Goal: Navigation & Orientation: Find specific page/section

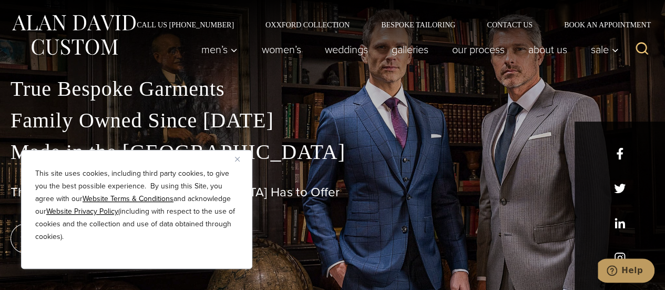
click at [105, 39] on img at bounding box center [74, 35] width 126 height 47
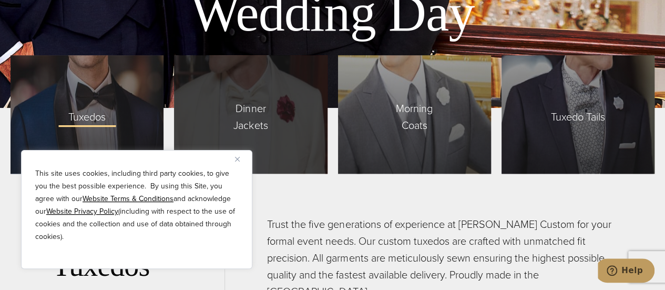
scroll to position [2428, 0]
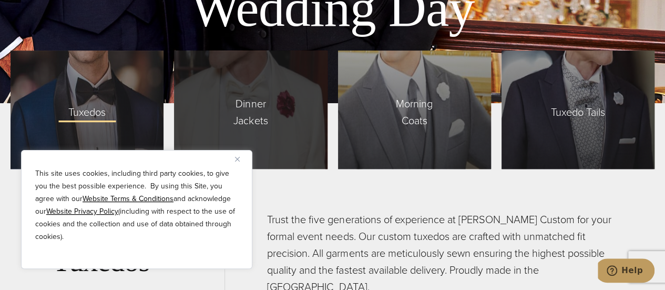
click at [227, 90] on span "Dinner Jackets" at bounding box center [250, 109] width 77 height 39
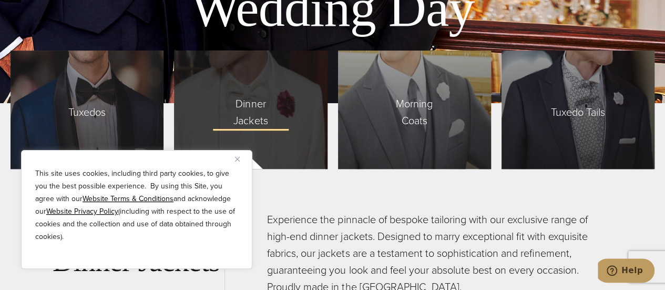
click at [292, 105] on div "Dinner Jackets" at bounding box center [250, 109] width 153 height 118
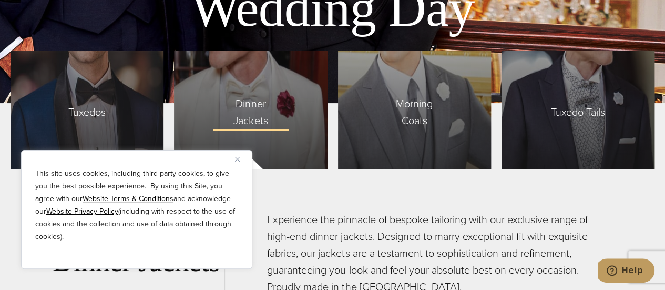
click at [237, 161] on img "Close" at bounding box center [237, 159] width 5 height 5
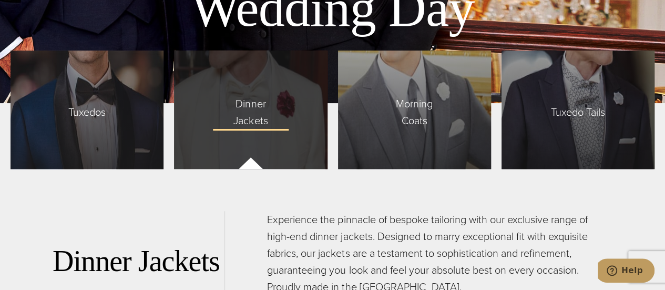
click at [283, 115] on div "Dinner Jackets" at bounding box center [250, 109] width 153 height 118
click at [261, 95] on span "Dinner Jackets" at bounding box center [250, 109] width 77 height 39
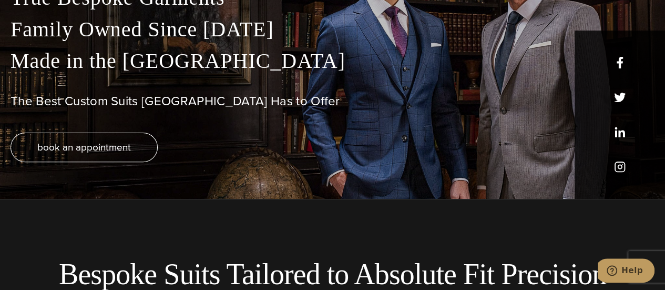
scroll to position [0, 0]
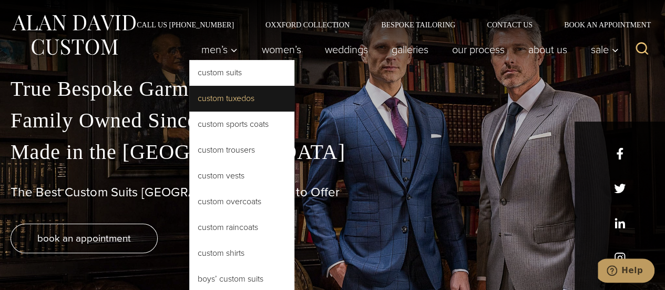
click at [229, 104] on link "Custom Tuxedos" at bounding box center [241, 98] width 105 height 25
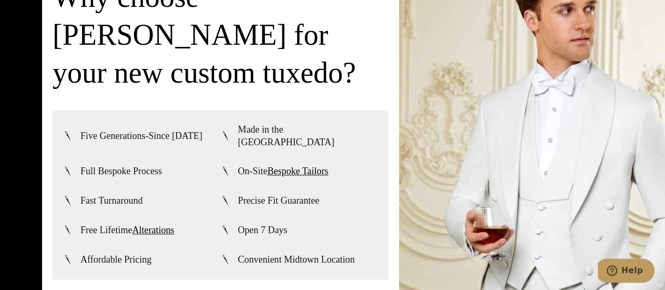
scroll to position [2367, 0]
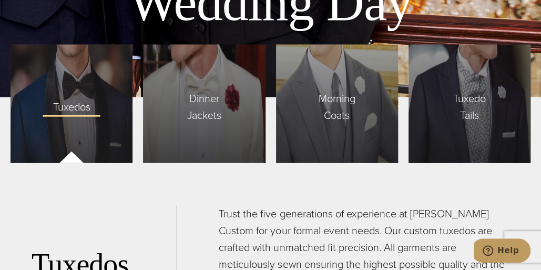
scroll to position [2634, 0]
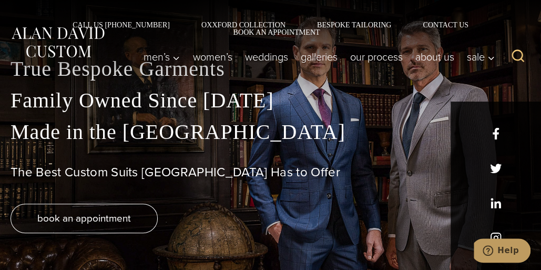
click at [48, 39] on img at bounding box center [58, 42] width 95 height 35
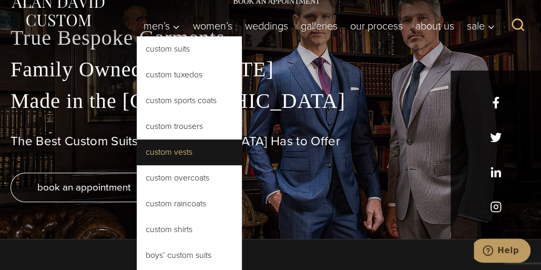
scroll to position [30, 0]
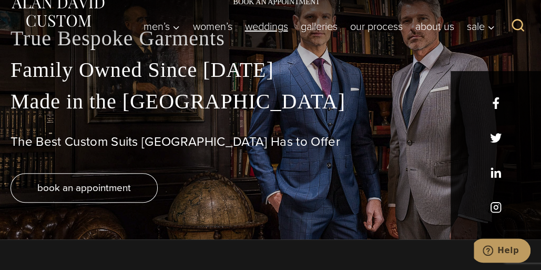
click at [276, 17] on link "weddings" at bounding box center [266, 26] width 56 height 21
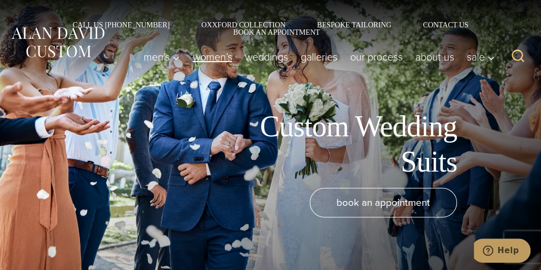
click at [219, 46] on link "Women’s" at bounding box center [212, 56] width 52 height 21
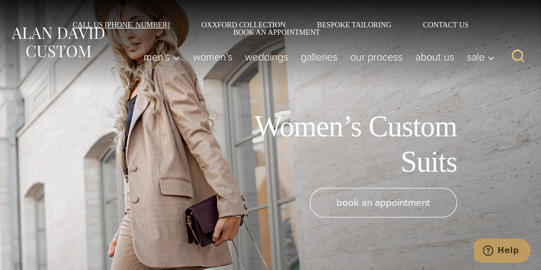
click at [57, 28] on link "Call Us [PHONE_NUMBER]" at bounding box center [121, 24] width 129 height 7
click at [67, 46] on img at bounding box center [58, 42] width 95 height 35
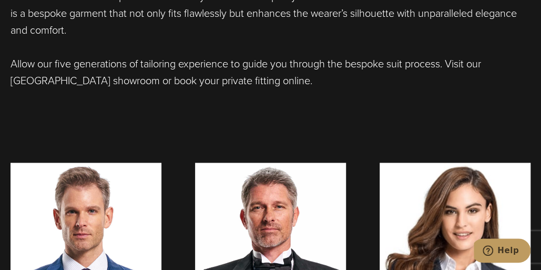
scroll to position [499, 0]
